Goal: Task Accomplishment & Management: Manage account settings

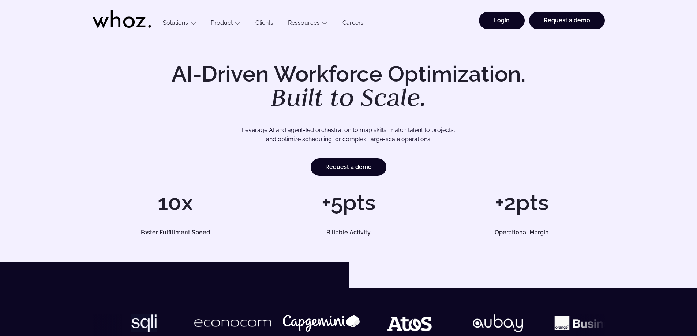
click at [498, 15] on link "Login" at bounding box center [502, 21] width 46 height 18
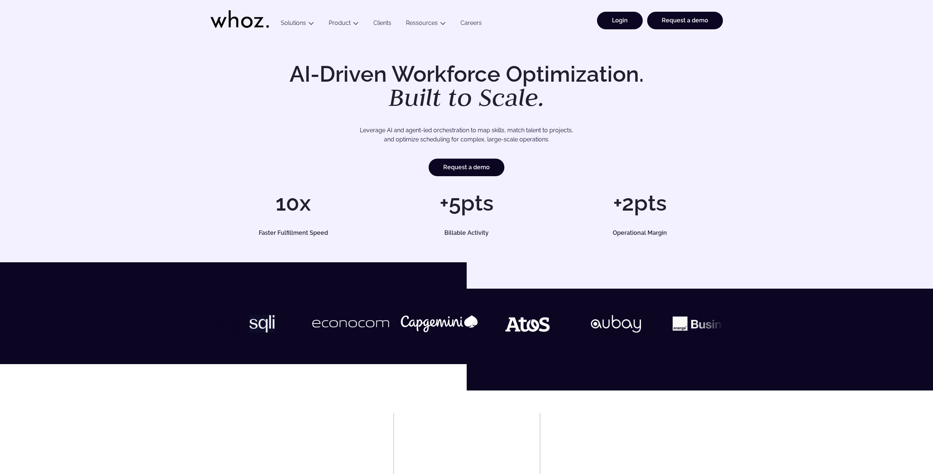
click at [629, 20] on link "Login" at bounding box center [620, 21] width 46 height 18
click at [633, 22] on link "Login" at bounding box center [620, 21] width 46 height 18
